Goal: Transaction & Acquisition: Purchase product/service

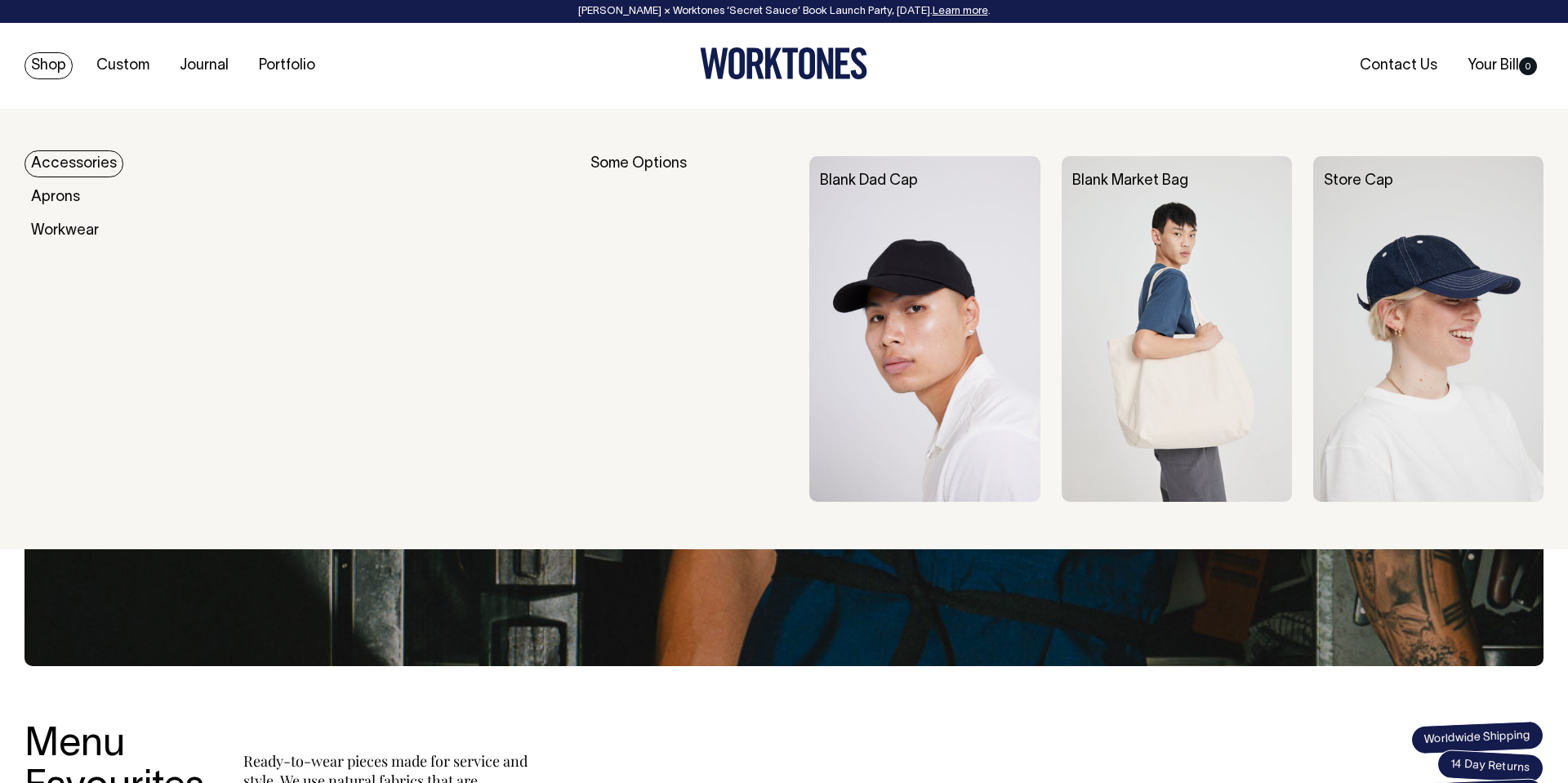
click at [69, 162] on link "Accessories" at bounding box center [73, 164] width 99 height 27
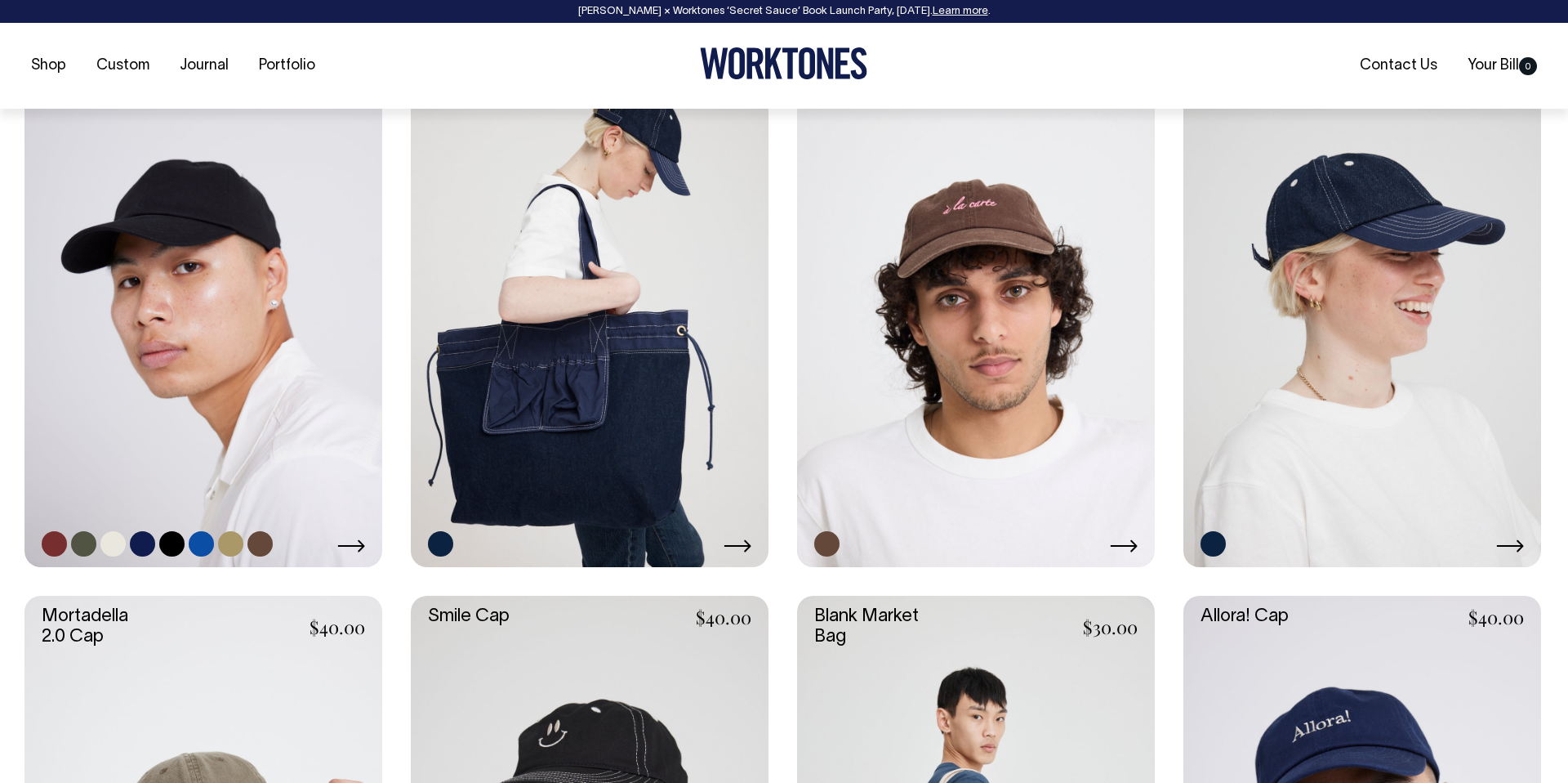
click at [115, 540] on link at bounding box center [113, 544] width 25 height 25
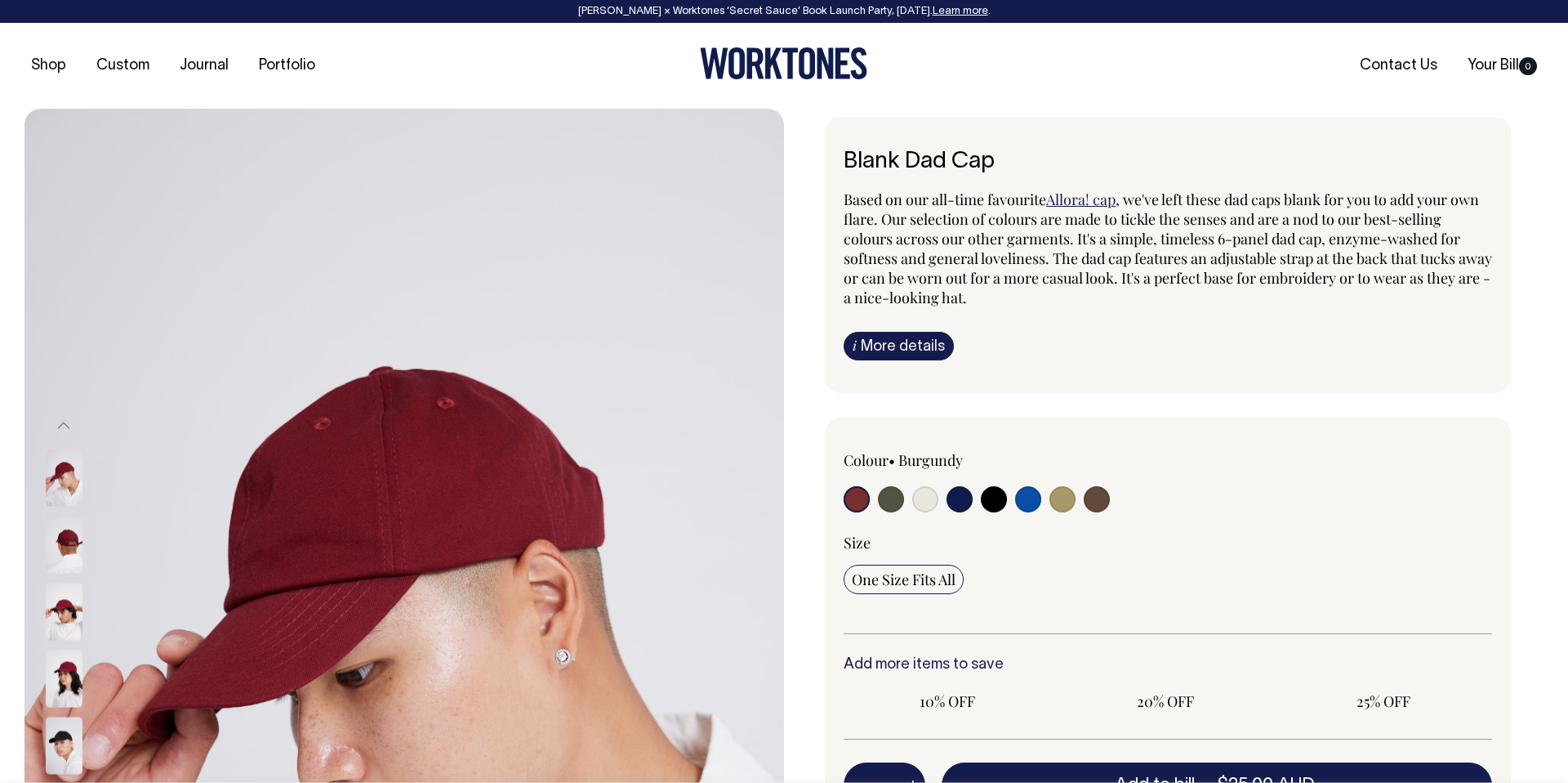
radio input "true"
select select "Natural"
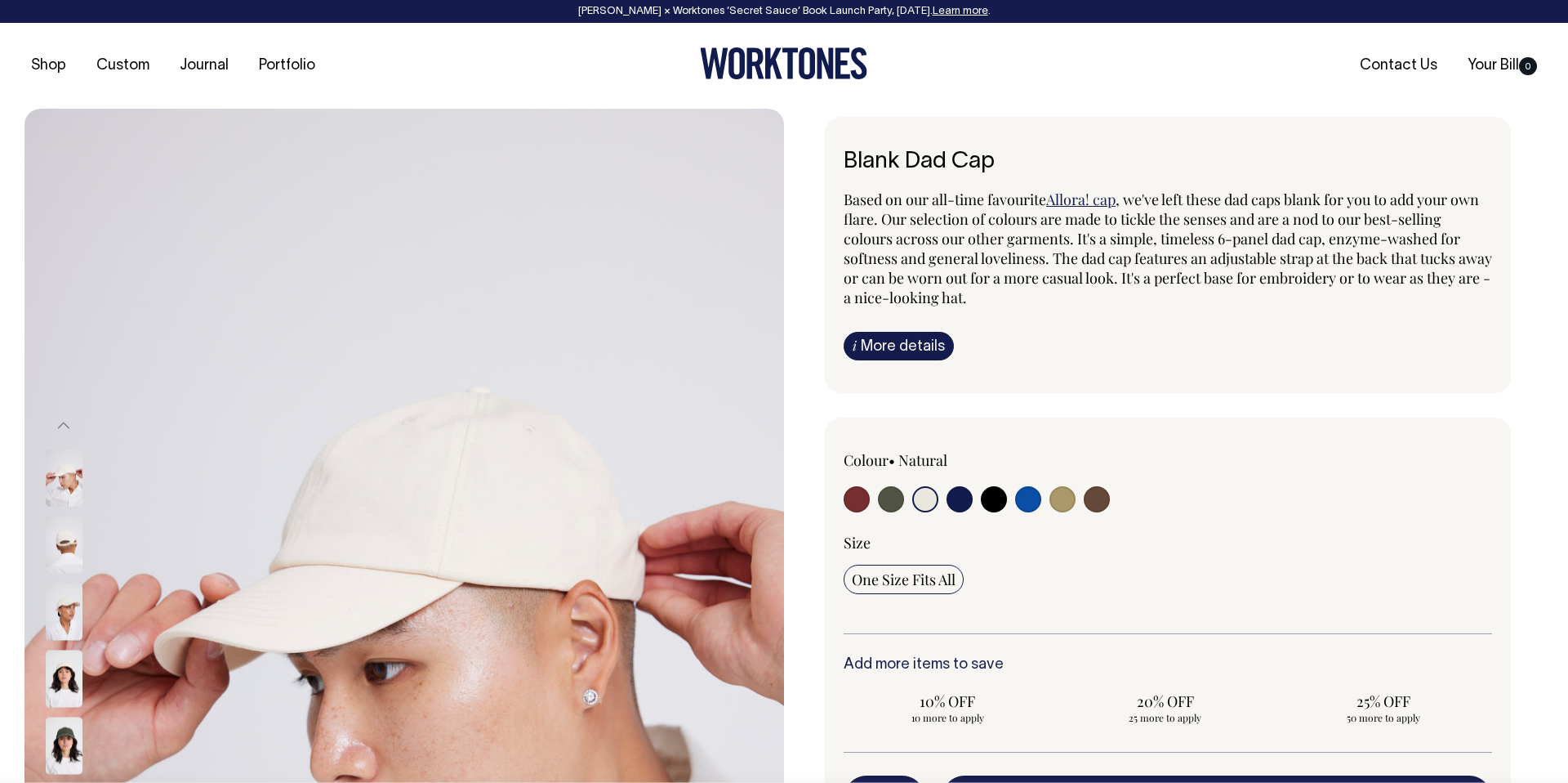
click at [921, 502] on input "radio" at bounding box center [925, 499] width 26 height 26
